Goal: Task Accomplishment & Management: Manage account settings

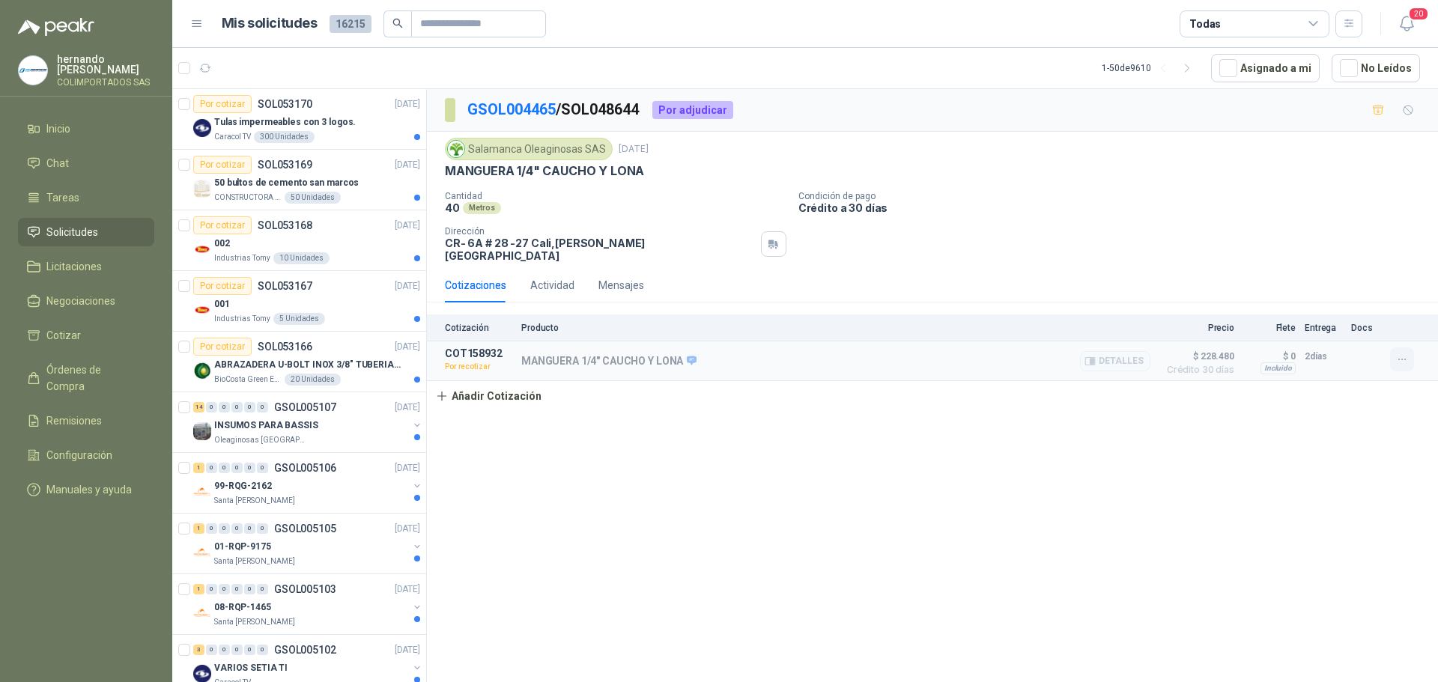
click at [1404, 354] on icon "button" at bounding box center [1402, 360] width 13 height 13
click at [1184, 500] on div "GSOL004465 / SOL048644 Por adjudicar Salamanca Oleaginosas SAS [DATE] MANGUERA …" at bounding box center [932, 388] width 1011 height 598
click at [1121, 352] on button "Detalles" at bounding box center [1115, 361] width 70 height 20
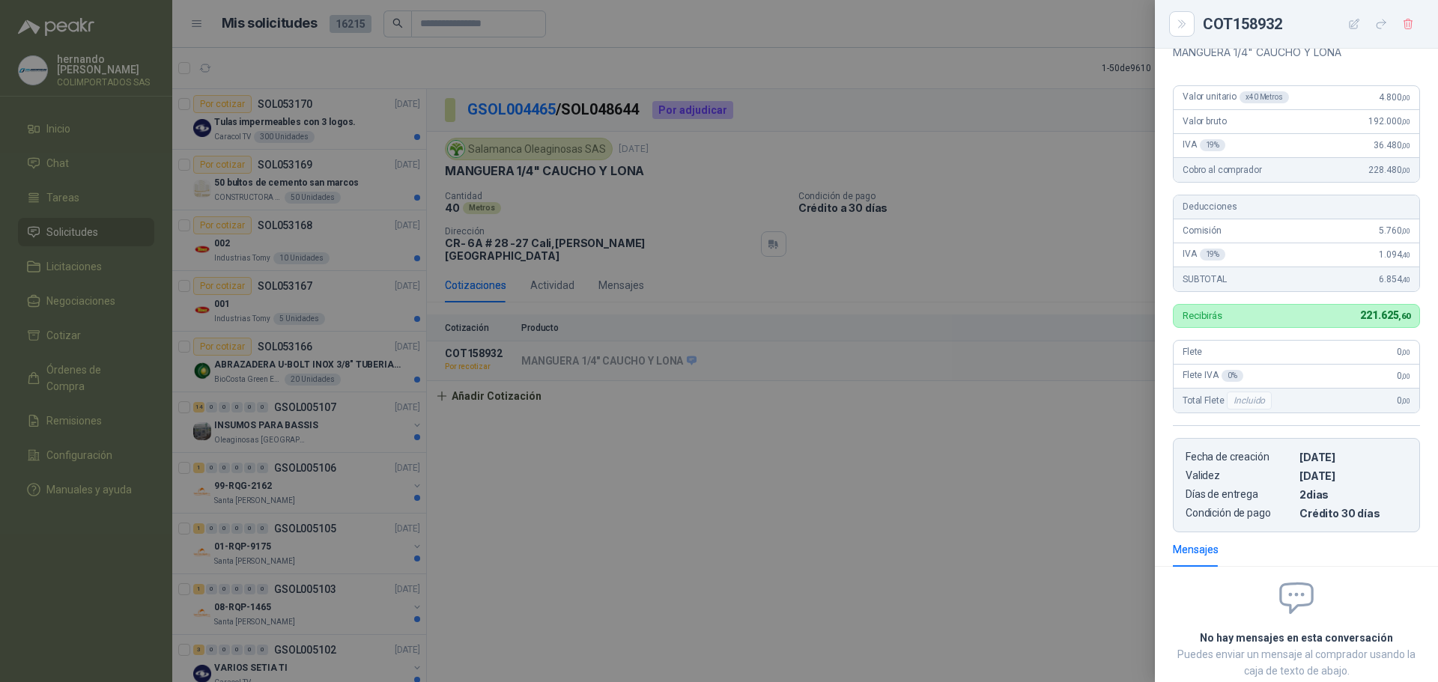
scroll to position [103, 0]
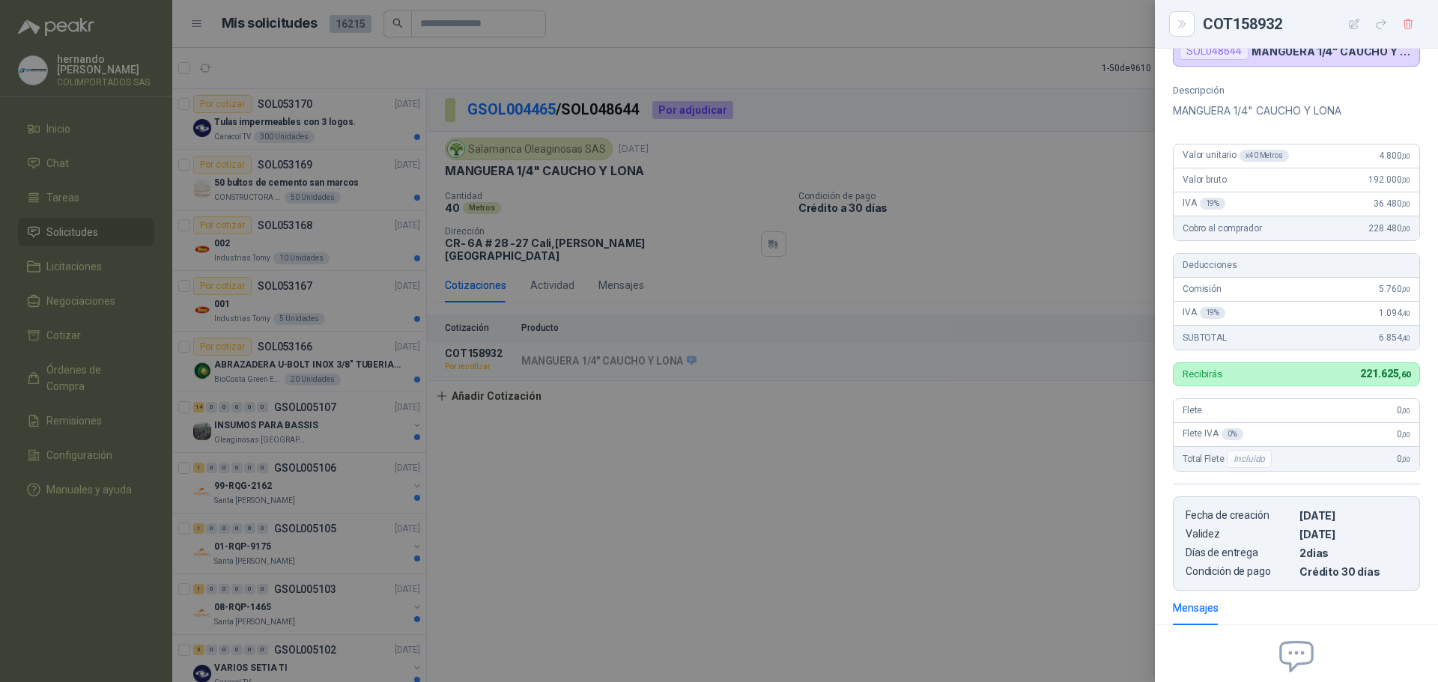
click at [933, 451] on div at bounding box center [719, 341] width 1438 height 682
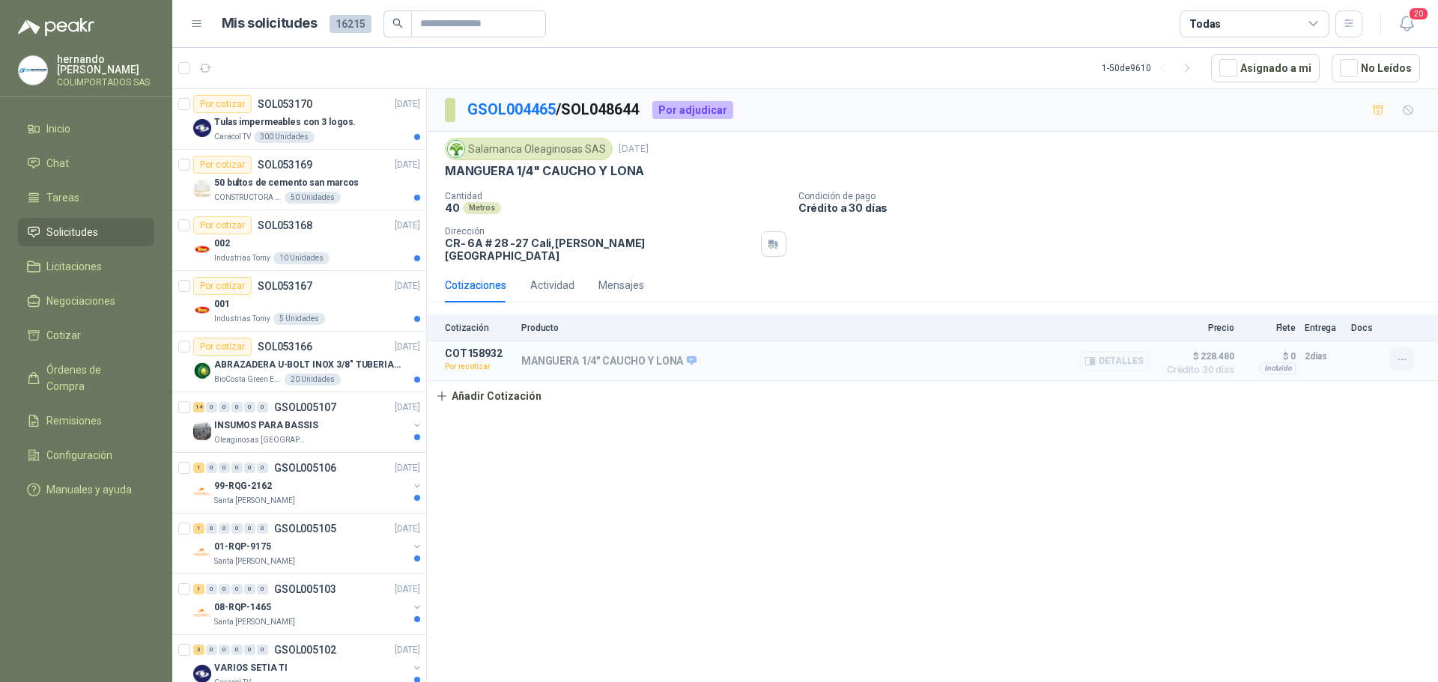
click at [1407, 354] on icon "button" at bounding box center [1402, 360] width 13 height 13
click at [1368, 318] on button "Re-cotizar" at bounding box center [1372, 316] width 120 height 24
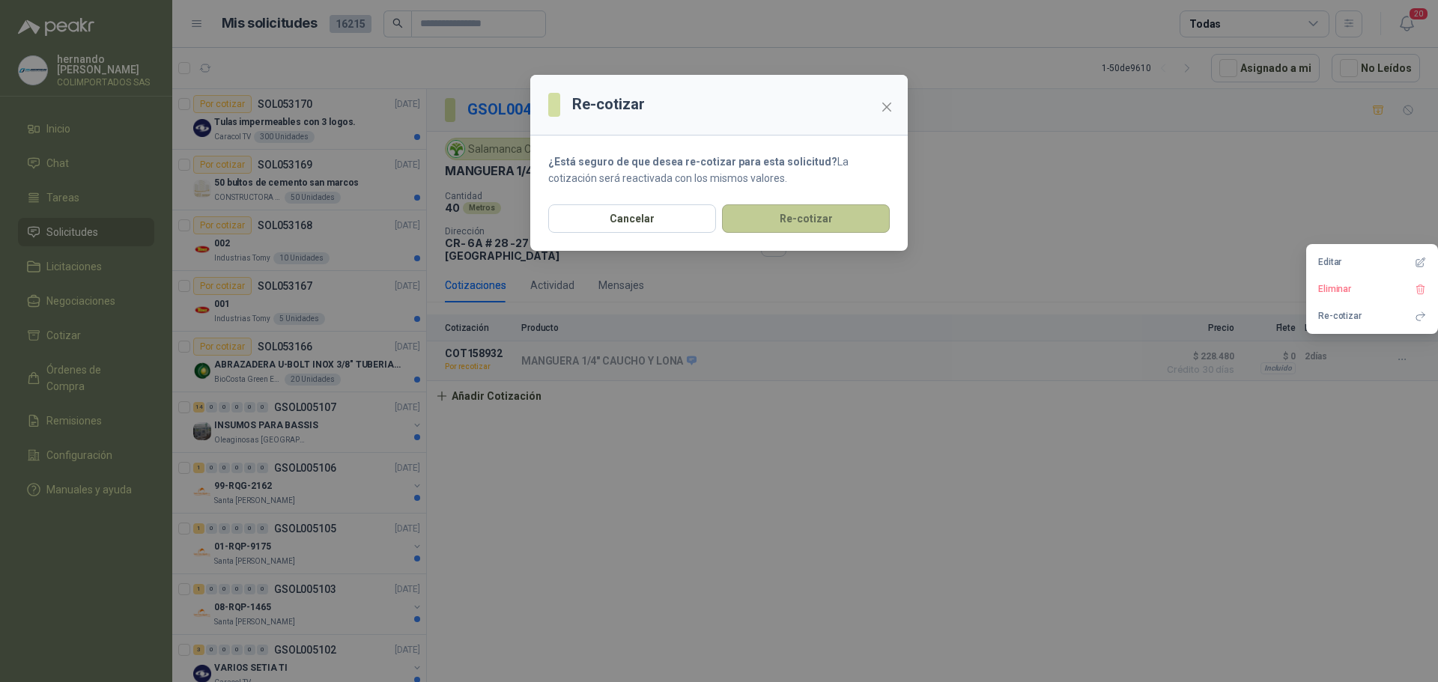
click at [810, 222] on button "Re-cotizar" at bounding box center [806, 218] width 168 height 28
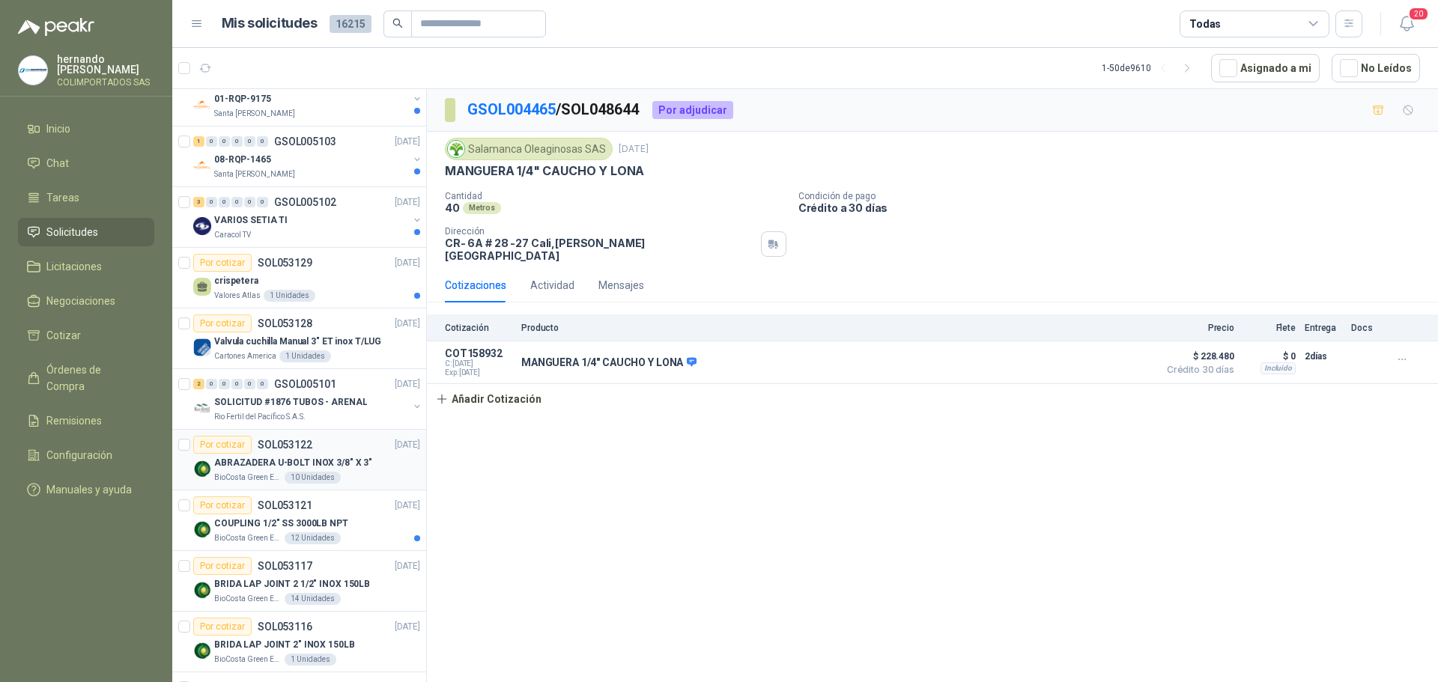
scroll to position [449, 0]
click at [344, 167] on div "Santa [PERSON_NAME]" at bounding box center [311, 173] width 194 height 12
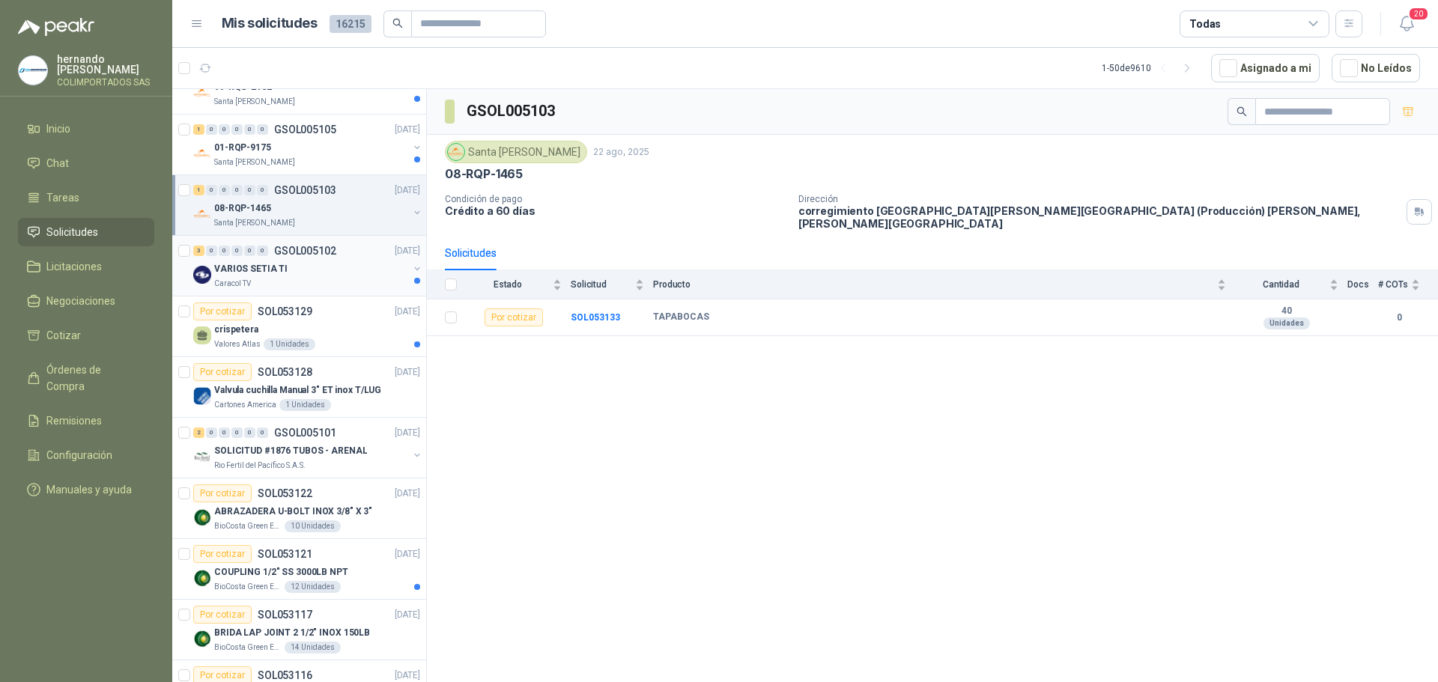
scroll to position [300, 0]
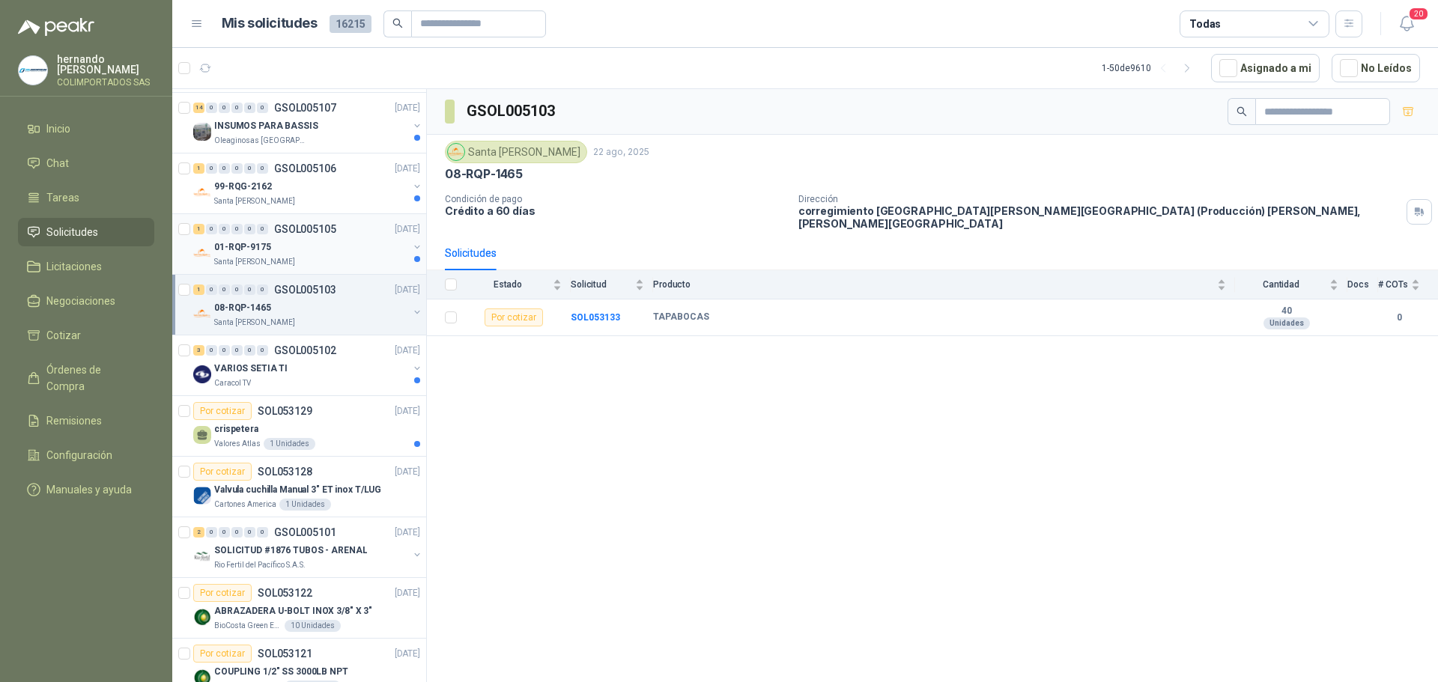
click at [315, 250] on div "01-RQP-9175" at bounding box center [311, 247] width 194 height 18
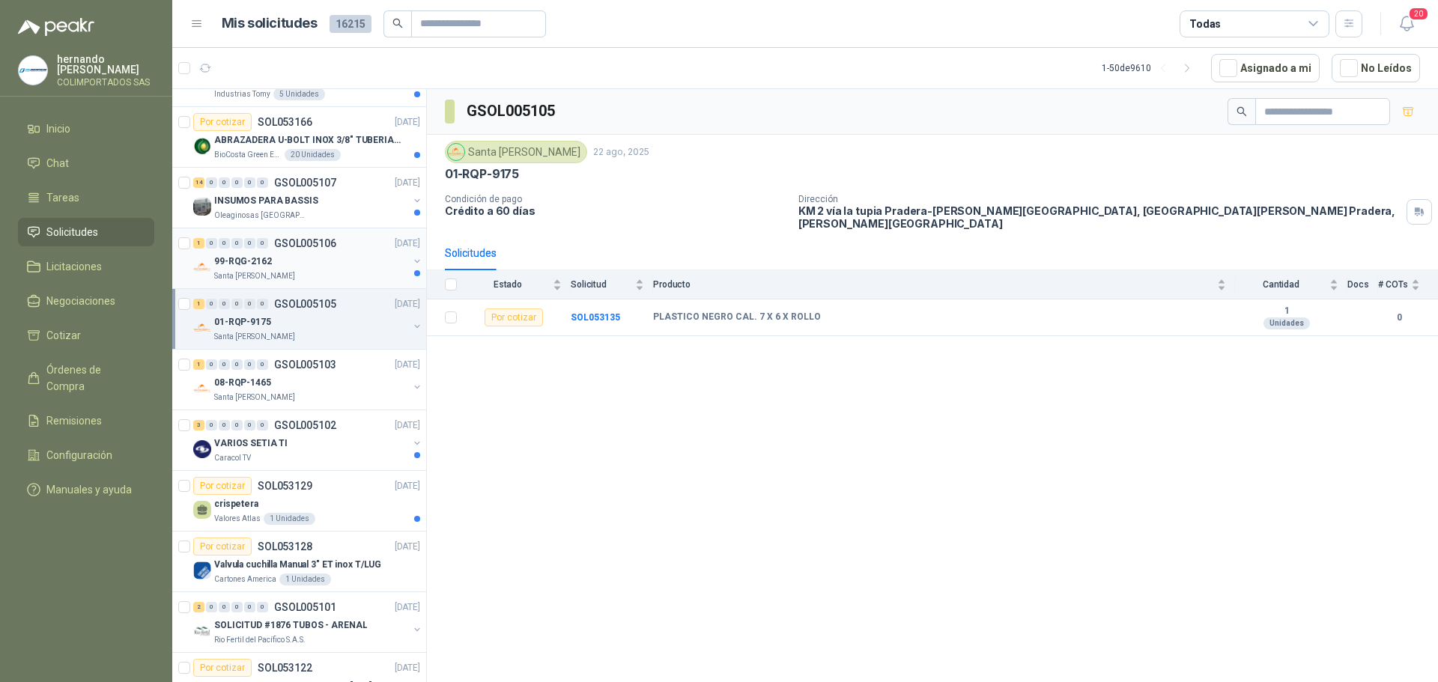
click at [329, 276] on div "Santa [PERSON_NAME]" at bounding box center [311, 276] width 194 height 12
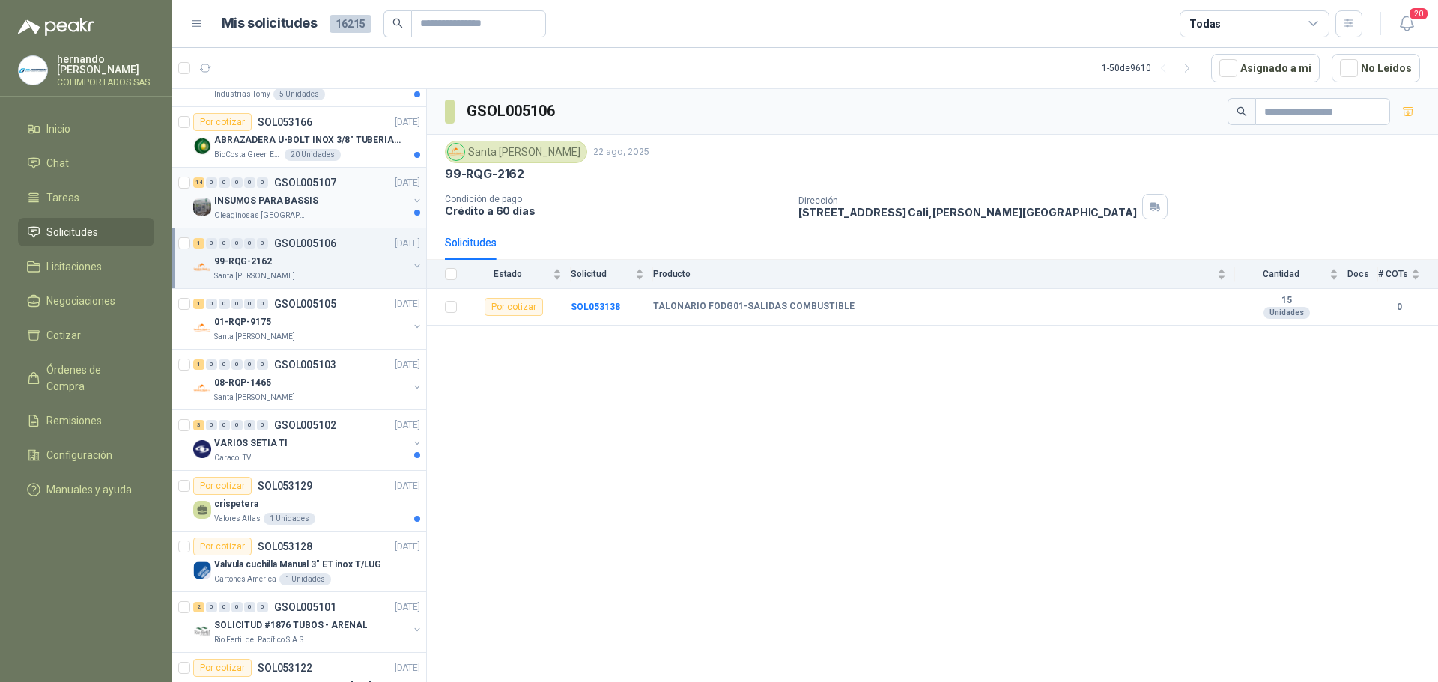
click at [345, 210] on div "Oleaginosas [GEOGRAPHIC_DATA][PERSON_NAME]" at bounding box center [311, 216] width 194 height 12
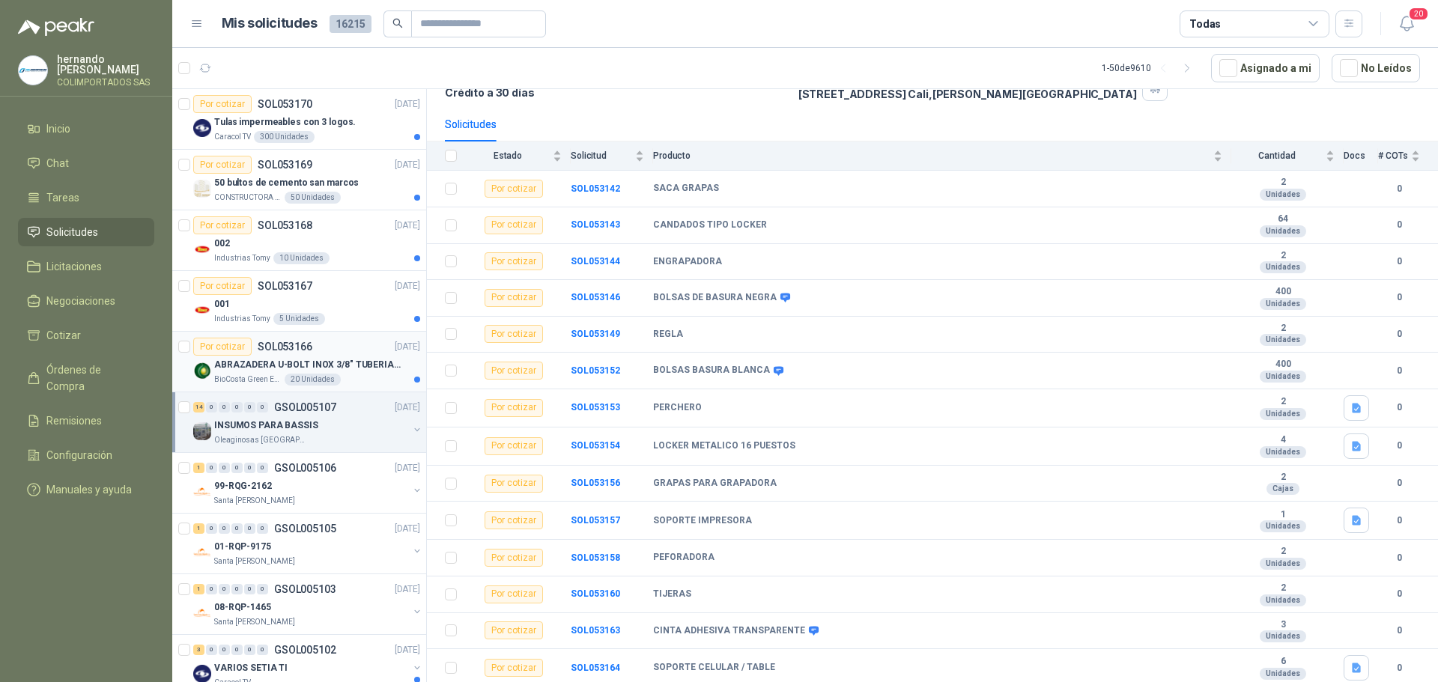
click at [337, 362] on p "ABRAZADERA U-BOLT INOX 3/8" TUBERIA 4"" at bounding box center [307, 365] width 187 height 14
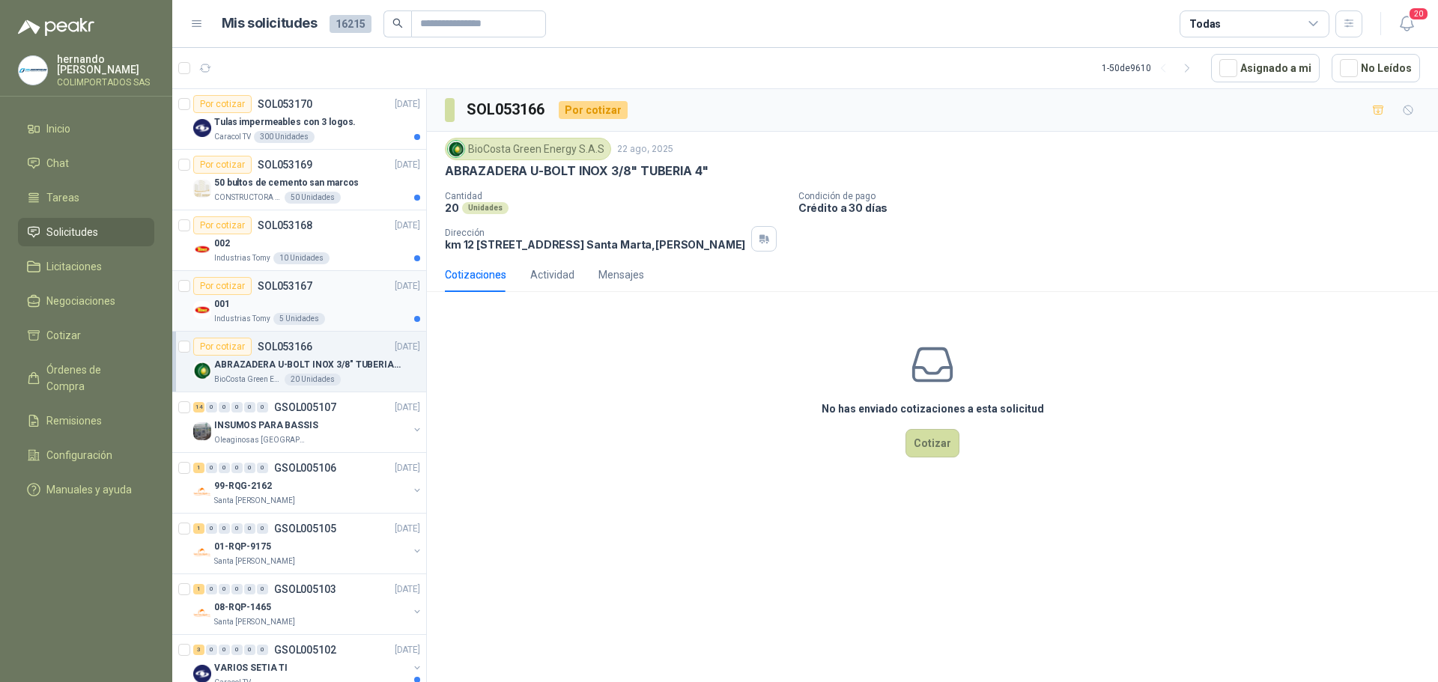
click at [339, 302] on div "001" at bounding box center [317, 304] width 206 height 18
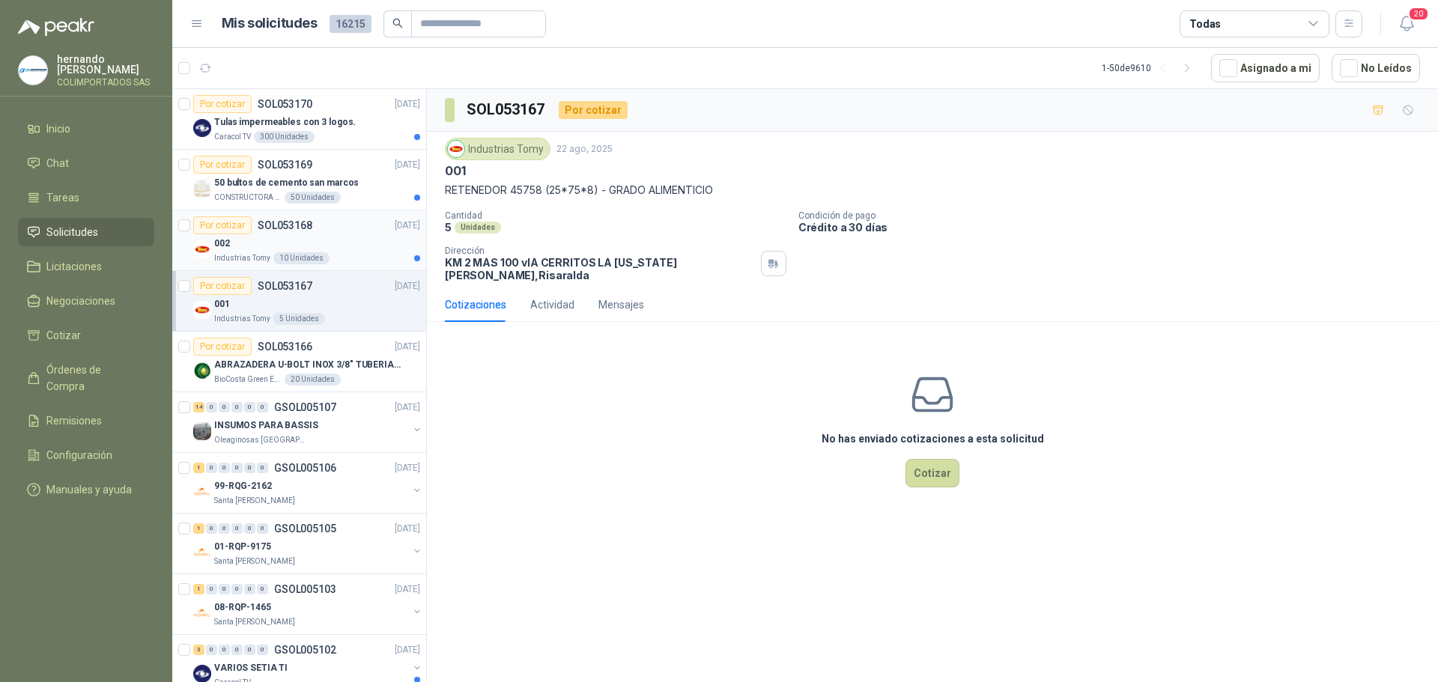
click at [342, 244] on div "002" at bounding box center [317, 243] width 206 height 18
